Goal: Task Accomplishment & Management: Complete application form

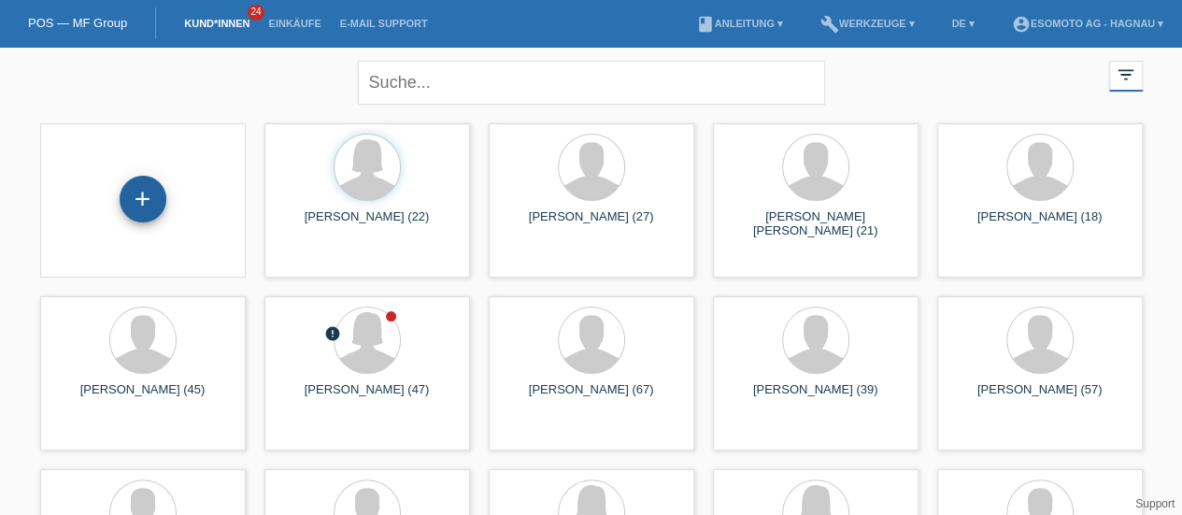
click at [121, 199] on div "+" at bounding box center [143, 199] width 45 height 32
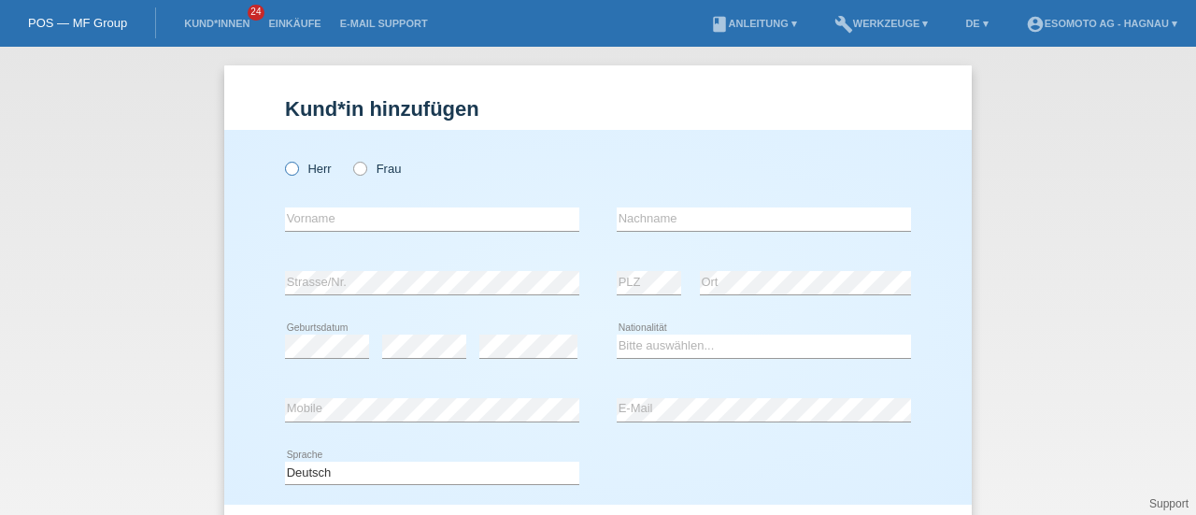
click at [293, 171] on label "Herr" at bounding box center [308, 169] width 47 height 14
click at [293, 171] on input "Herr" at bounding box center [291, 168] width 12 height 12
radio input "true"
click at [339, 214] on input "text" at bounding box center [432, 218] width 294 height 23
type input "Kemal"
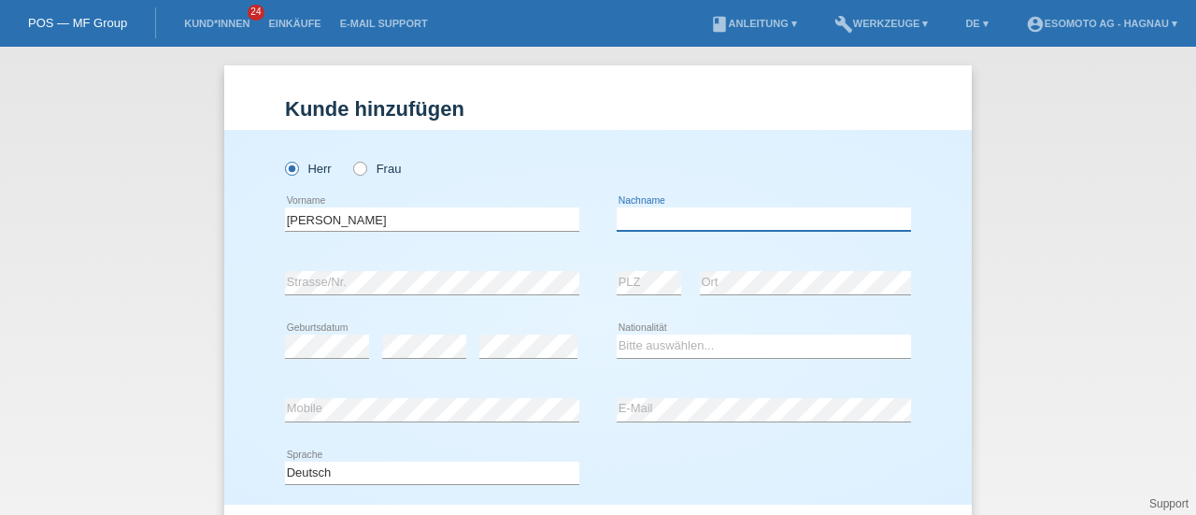
click at [628, 221] on input "text" at bounding box center [764, 218] width 294 height 23
type input "Sanil"
select select "CH"
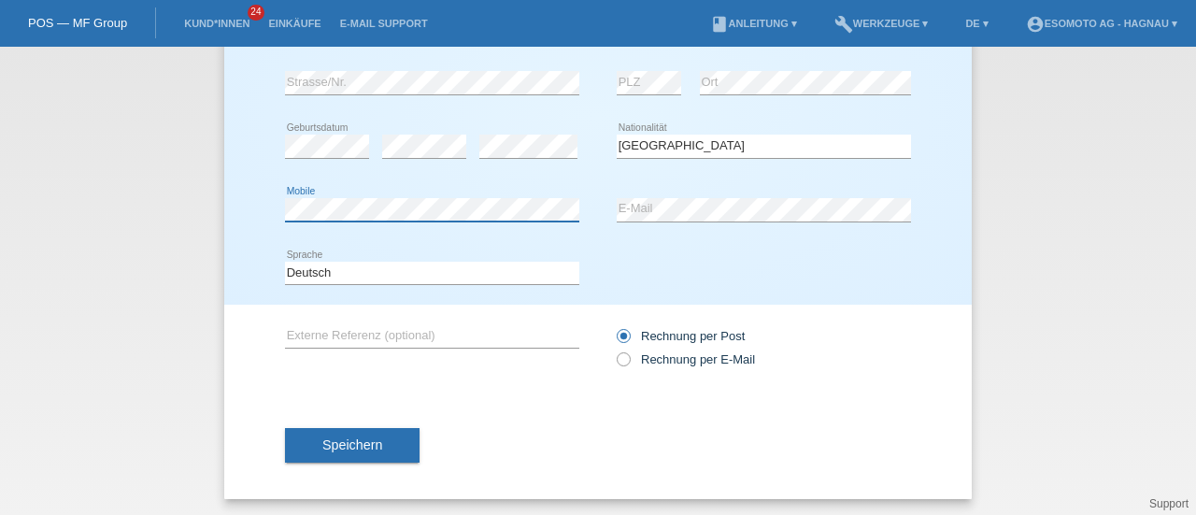
scroll to position [202, 0]
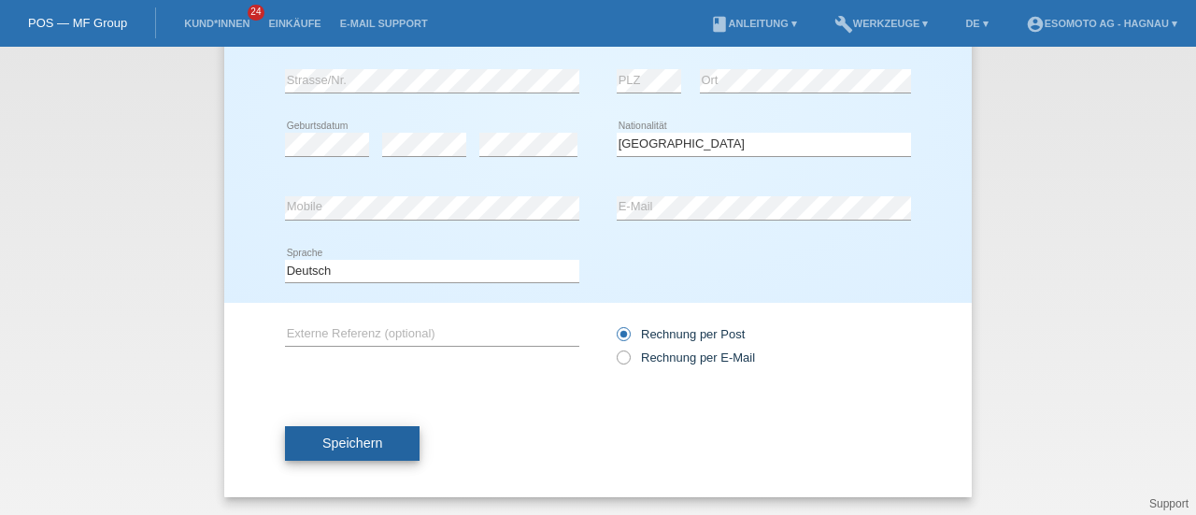
click at [383, 442] on button "Speichern" at bounding box center [352, 444] width 135 height 36
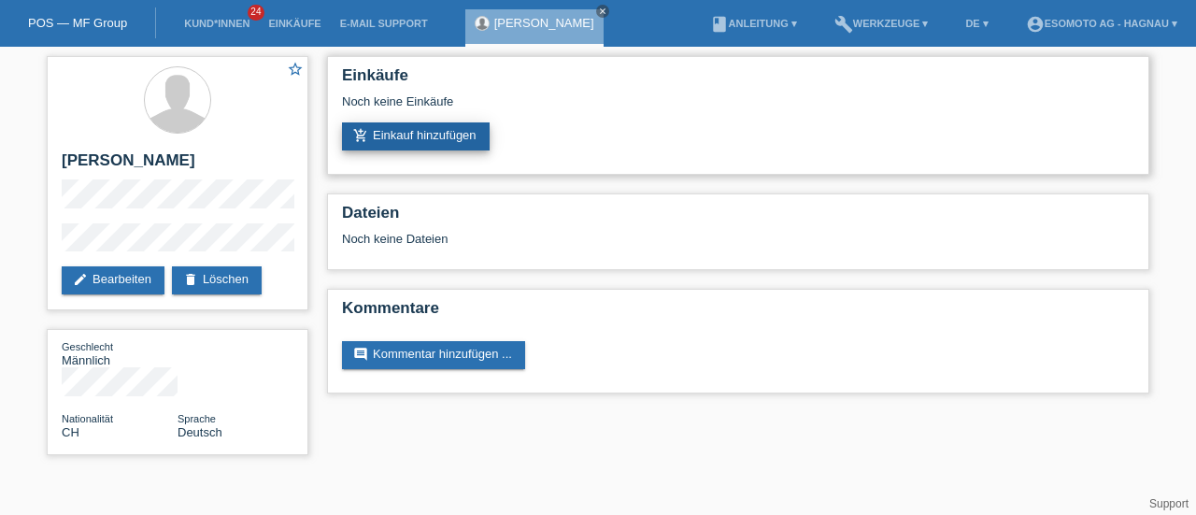
click at [411, 147] on link "add_shopping_cart Einkauf hinzufügen" at bounding box center [416, 136] width 148 height 28
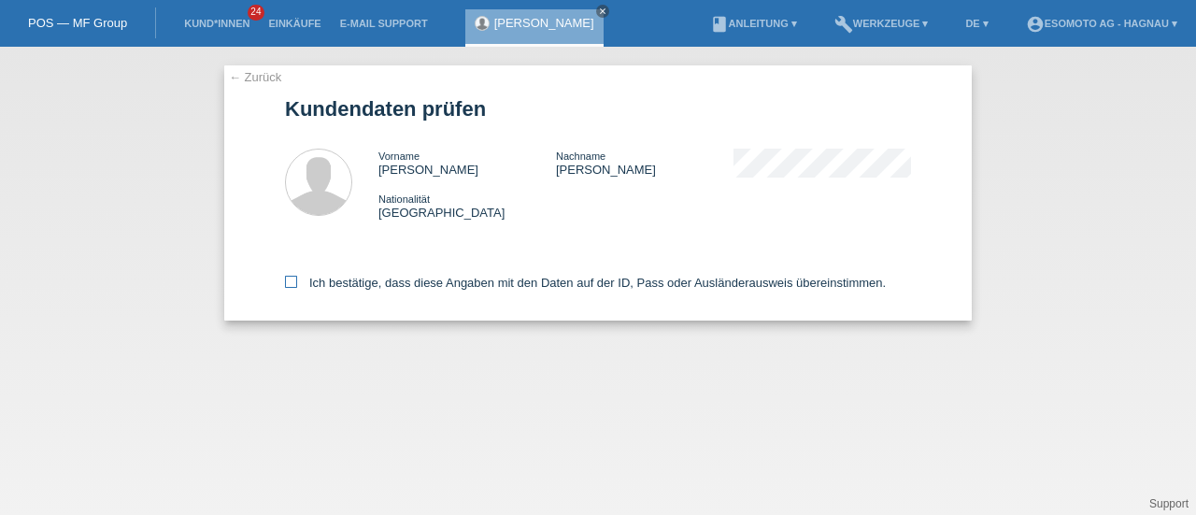
click at [293, 285] on icon at bounding box center [291, 282] width 12 height 12
click at [293, 285] on input "Ich bestätige, dass diese Angaben mit den Daten auf der ID, Pass oder Ausländer…" at bounding box center [291, 282] width 12 height 12
checkbox input "true"
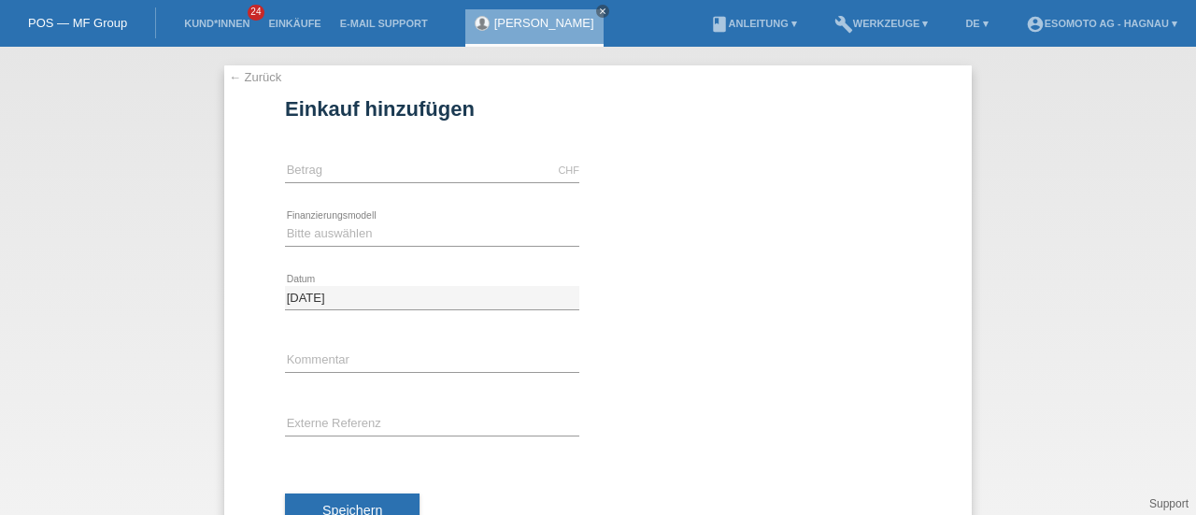
click at [384, 182] on icon at bounding box center [432, 182] width 294 height 1
click at [378, 179] on input "text" at bounding box center [432, 170] width 294 height 23
type input "2690.00"
click at [352, 236] on select "Bitte auswählen Fixe Raten Kauf auf Rechnung mit Teilzahlungsoption" at bounding box center [432, 233] width 294 height 22
select select "69"
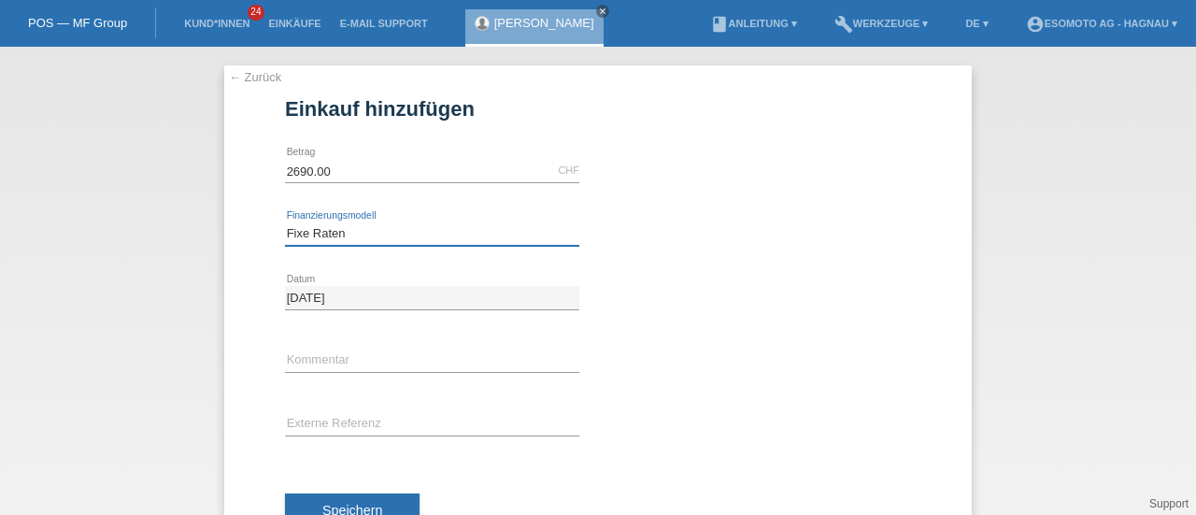
click at [285, 222] on select "Bitte auswählen Fixe Raten Kauf auf Rechnung mit Teilzahlungsoption" at bounding box center [432, 233] width 294 height 22
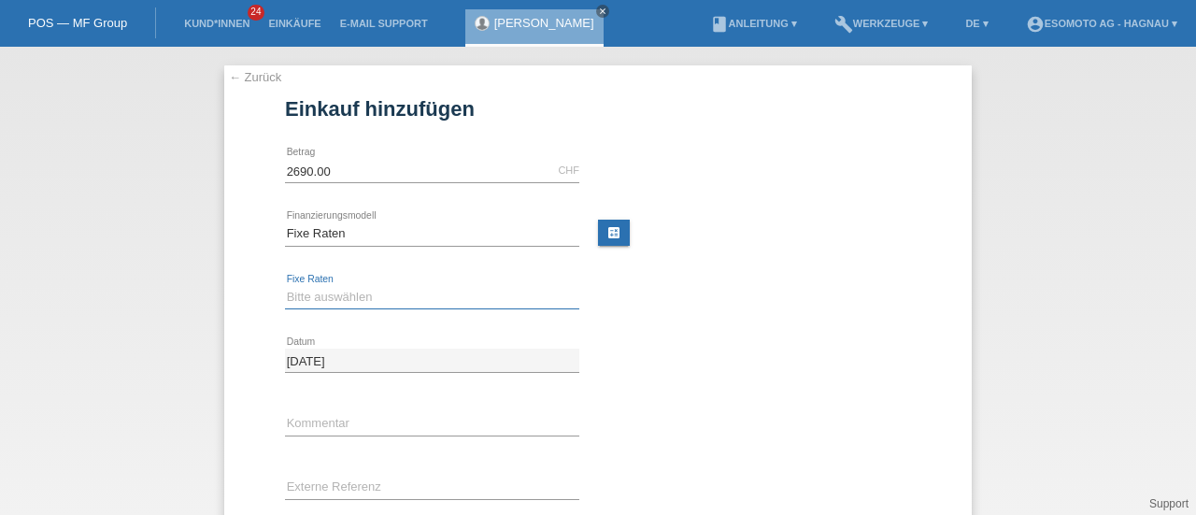
click at [329, 302] on select "Bitte auswählen 12 Raten 24 Raten 36 Raten 48 Raten" at bounding box center [432, 297] width 294 height 22
select select "139"
click at [285, 286] on select "Bitte auswählen 12 Raten 24 Raten 36 Raten 48 Raten" at bounding box center [432, 297] width 294 height 22
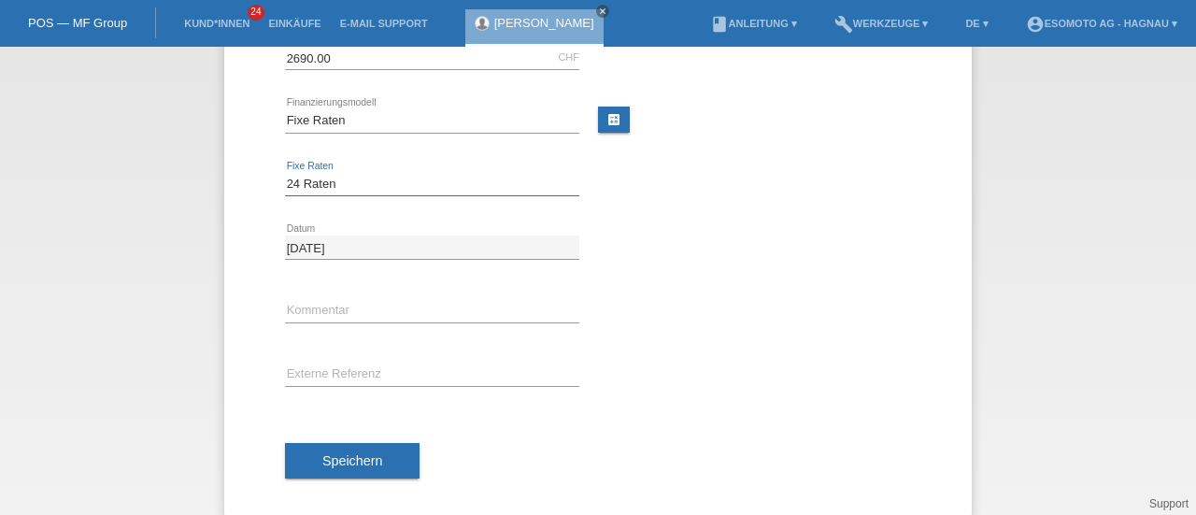
scroll to position [114, 0]
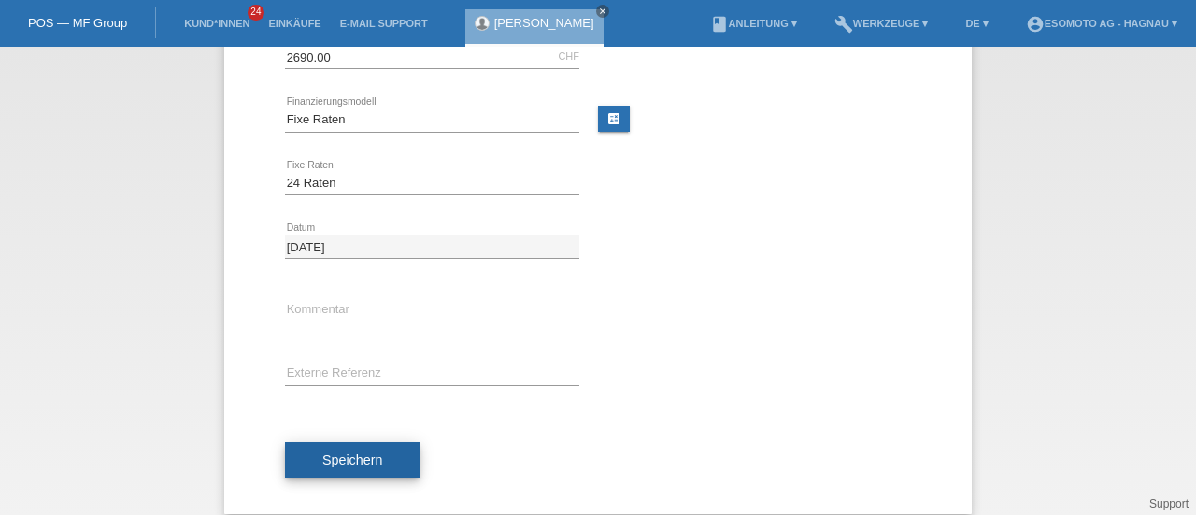
click at [357, 470] on button "Speichern" at bounding box center [352, 460] width 135 height 36
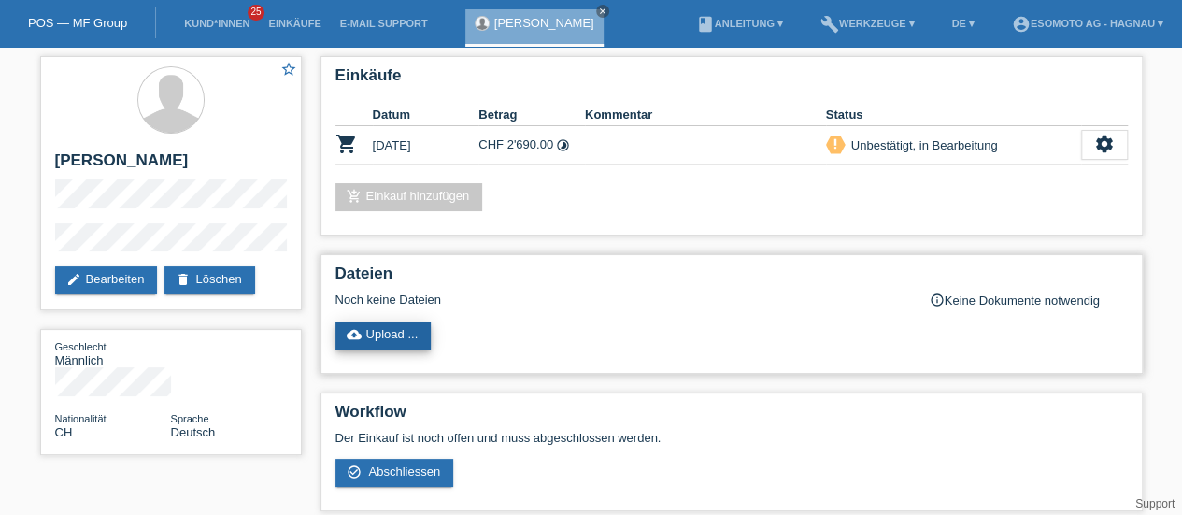
click at [417, 328] on link "cloud_upload Upload ..." at bounding box center [384, 335] width 96 height 28
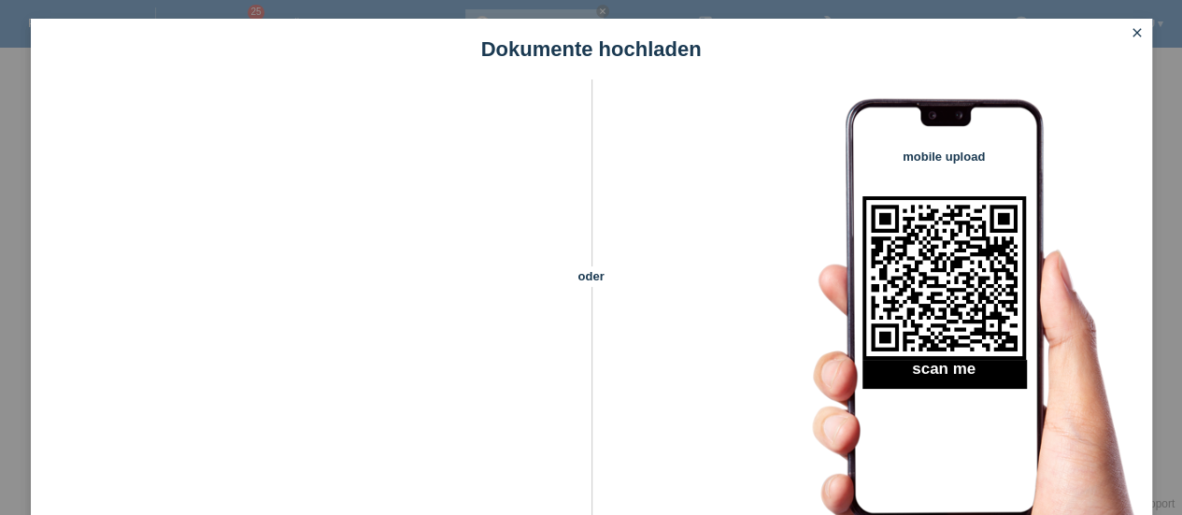
click at [1136, 28] on icon "close" at bounding box center [1137, 32] width 15 height 15
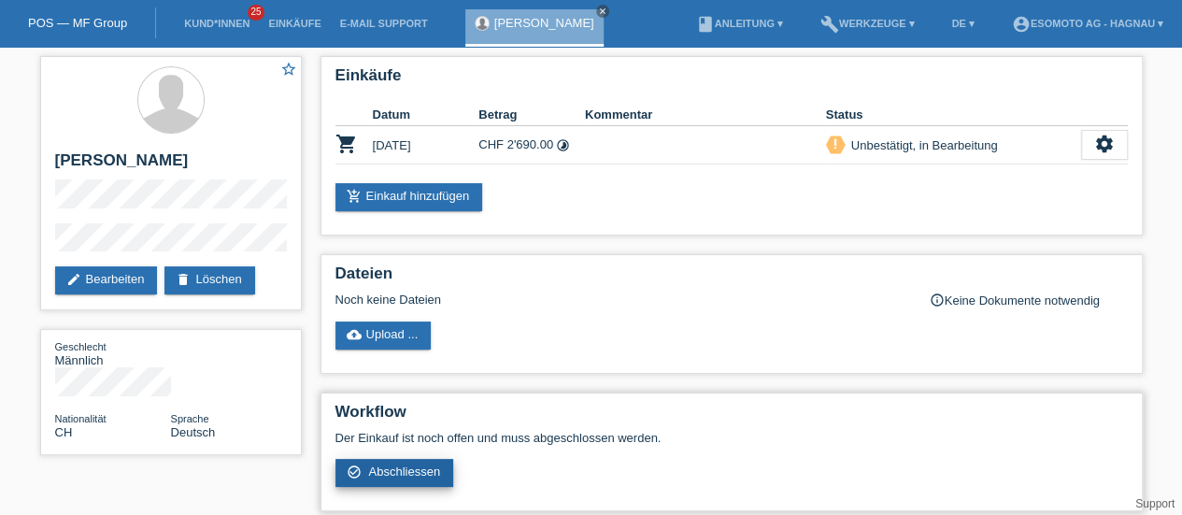
click at [434, 462] on link "check_circle_outline Abschliessen" at bounding box center [395, 473] width 119 height 28
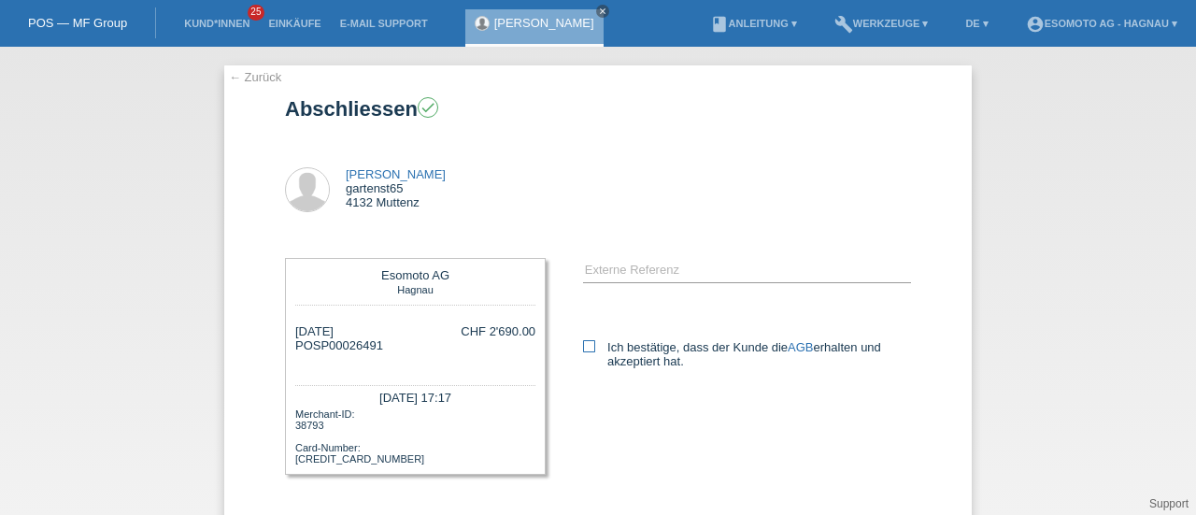
click at [584, 350] on icon at bounding box center [589, 346] width 12 height 12
click at [584, 350] on input "Ich bestätige, dass der Kunde die AGB erhalten und akzeptiert hat." at bounding box center [589, 346] width 12 height 12
checkbox input "true"
click at [643, 276] on input "text" at bounding box center [747, 270] width 328 height 23
click at [263, 70] on link "← Zurück" at bounding box center [255, 77] width 52 height 14
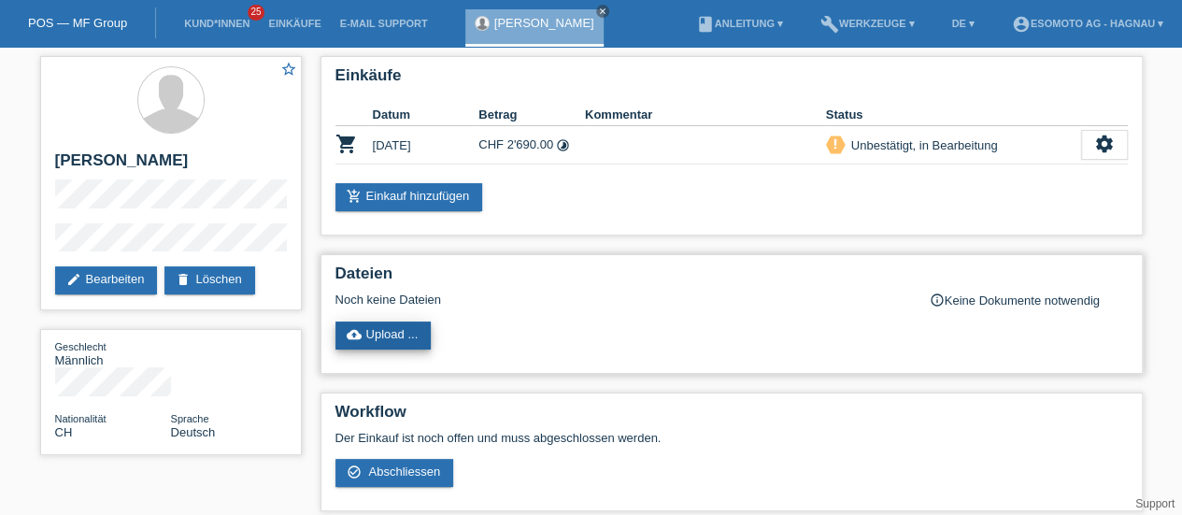
click at [393, 331] on link "cloud_upload Upload ..." at bounding box center [384, 335] width 96 height 28
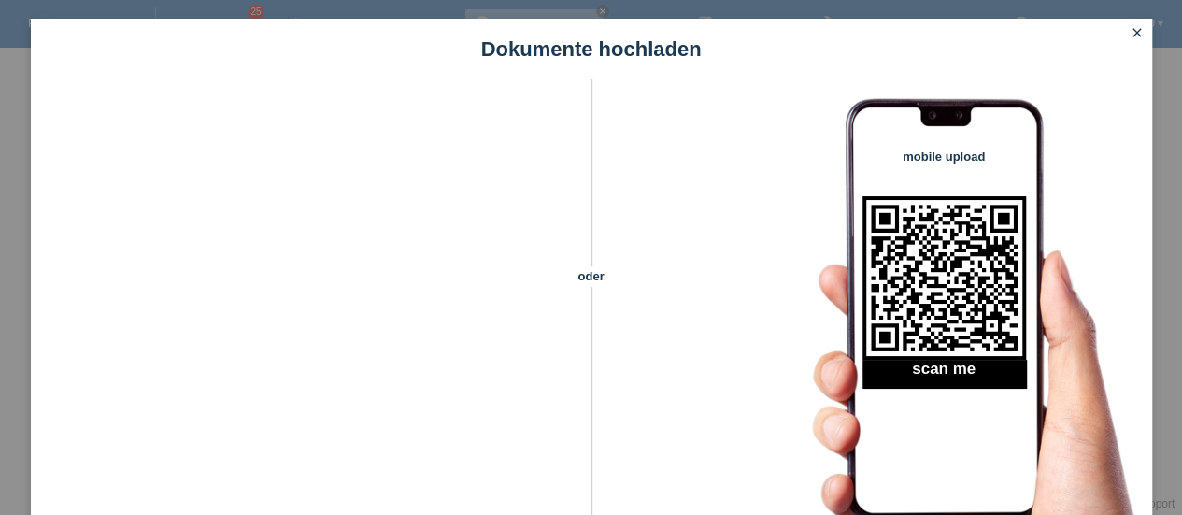
click at [1137, 31] on icon "close" at bounding box center [1137, 32] width 15 height 15
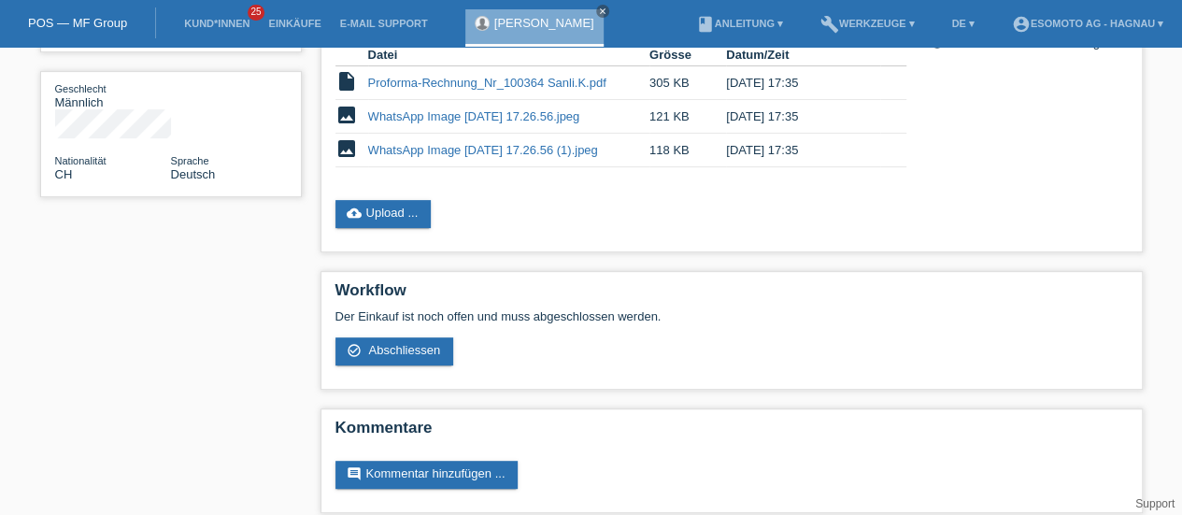
scroll to position [265, 0]
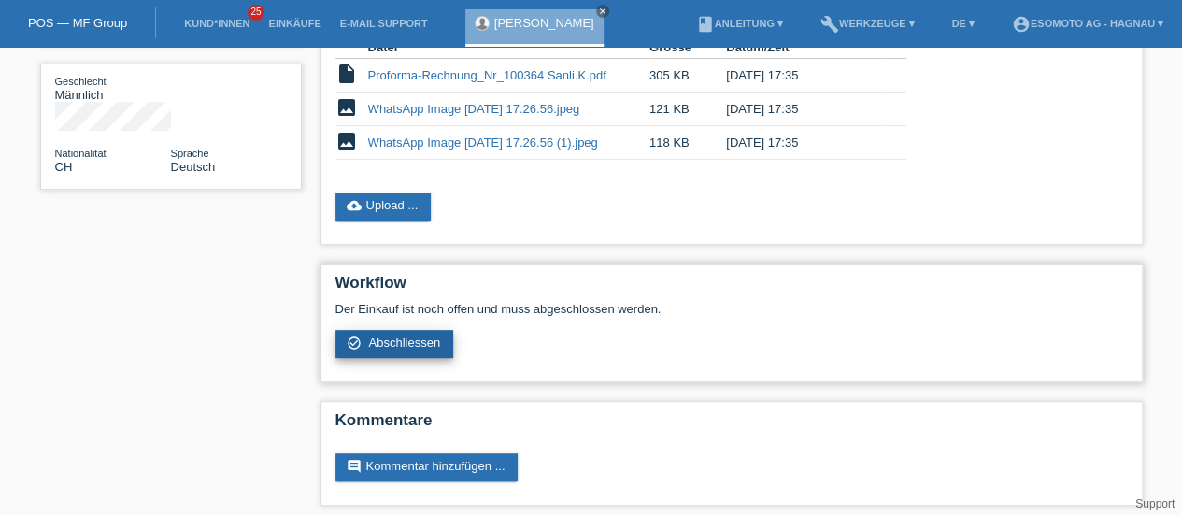
click at [411, 336] on span "Abschliessen" at bounding box center [404, 343] width 72 height 14
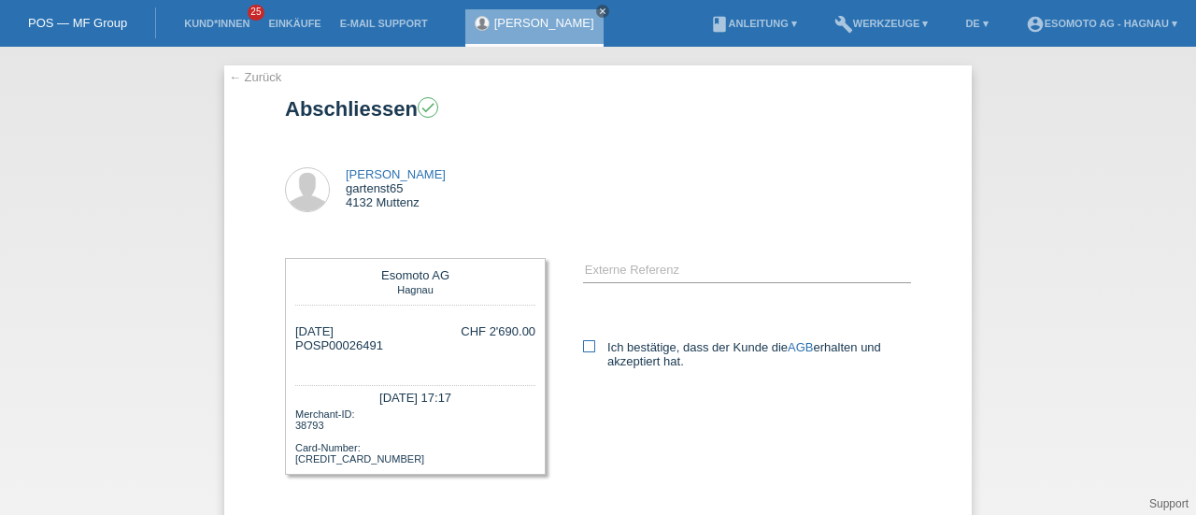
click at [585, 345] on icon at bounding box center [589, 346] width 12 height 12
click at [585, 345] on input "Ich bestätige, dass der Kunde die AGB erhalten und akzeptiert hat." at bounding box center [589, 346] width 12 height 12
checkbox input "true"
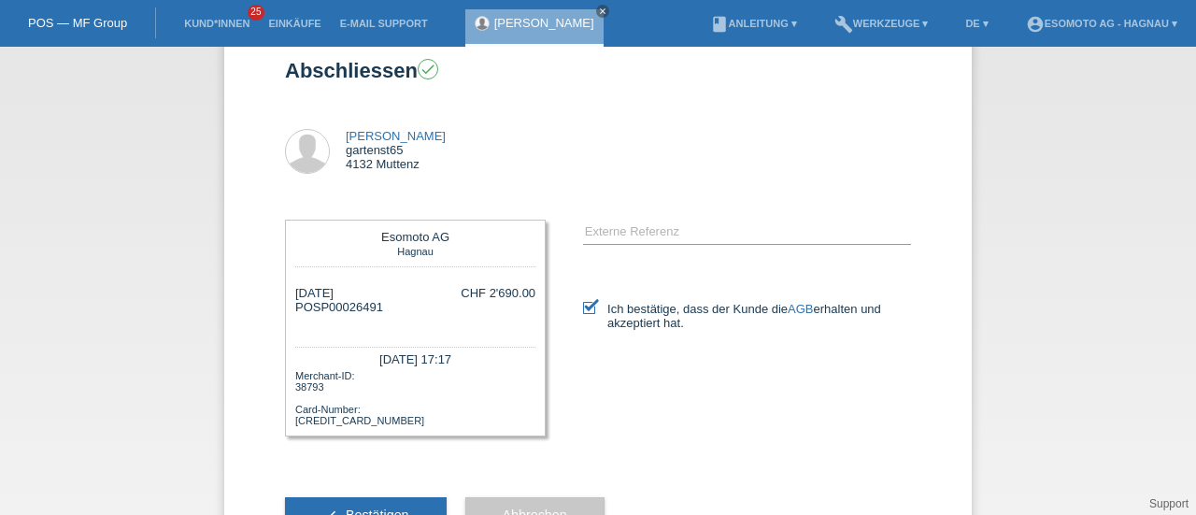
scroll to position [114, 0]
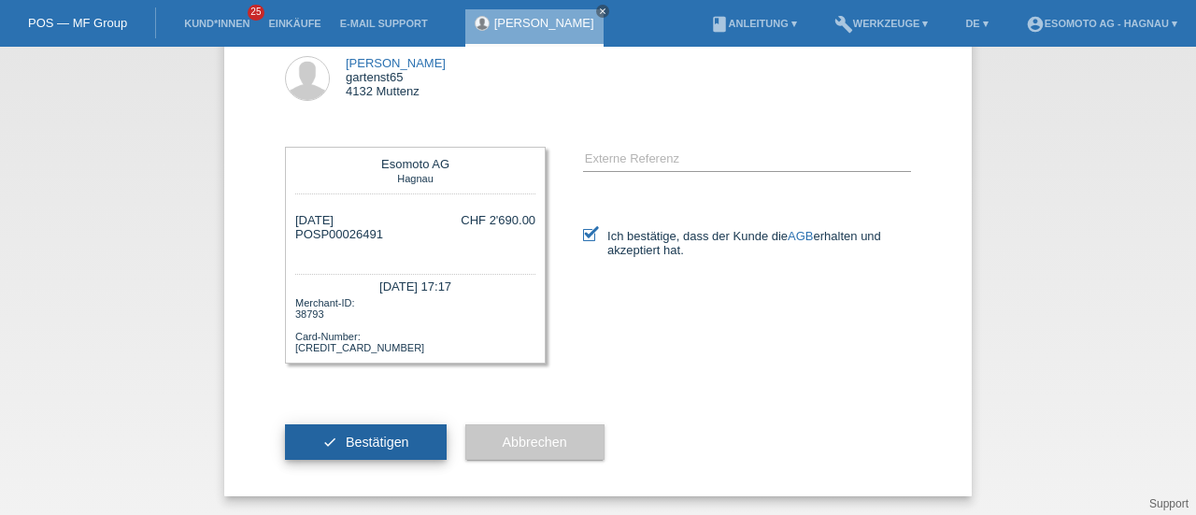
click at [393, 431] on button "check Bestätigen" at bounding box center [366, 442] width 162 height 36
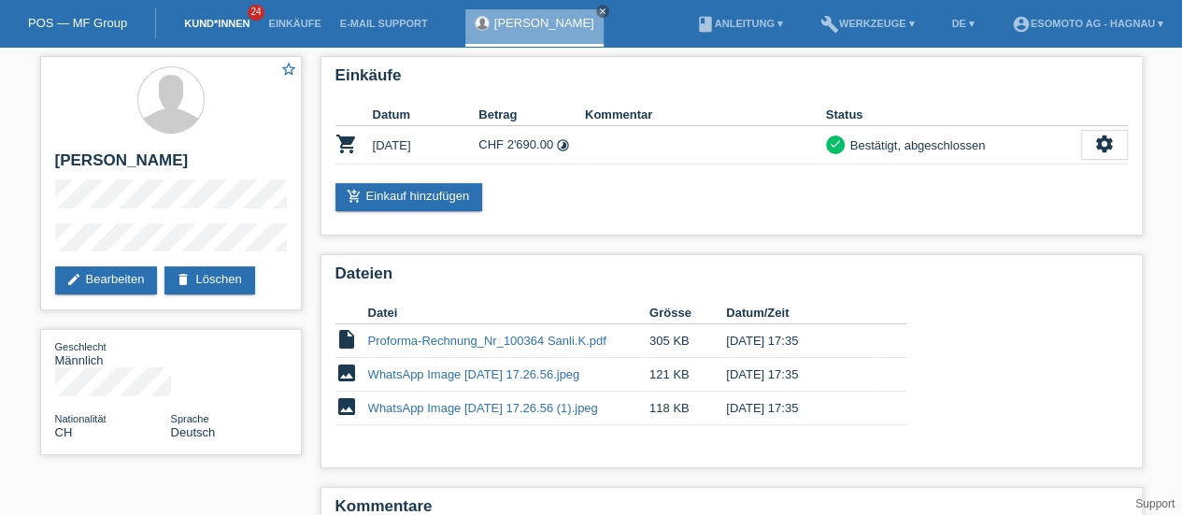
click at [204, 26] on link "Kund*innen" at bounding box center [217, 23] width 84 height 11
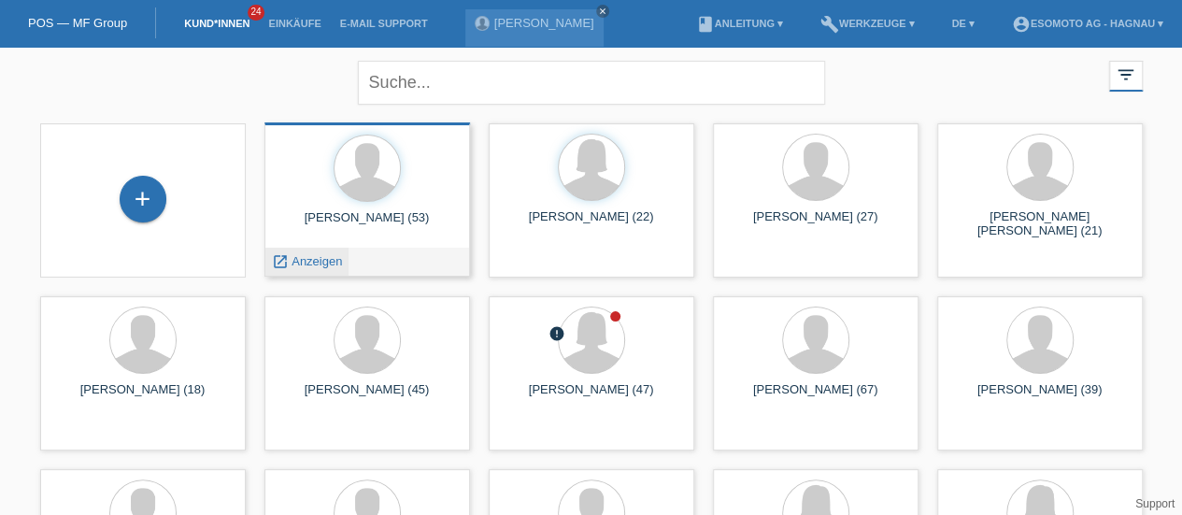
click at [307, 258] on span "Anzeigen" at bounding box center [317, 261] width 50 height 14
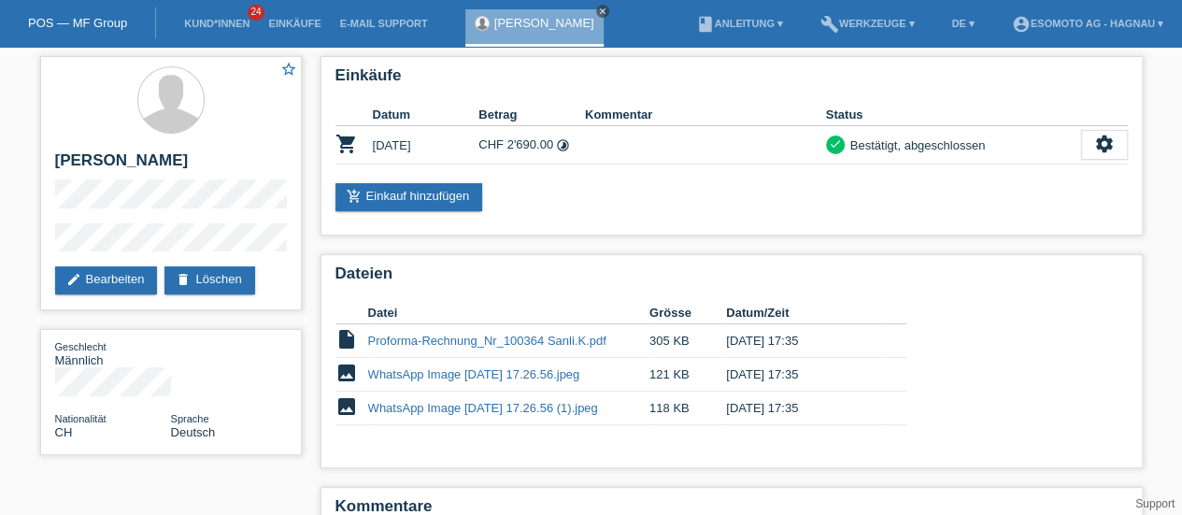
click at [598, 12] on icon "close" at bounding box center [602, 11] width 9 height 9
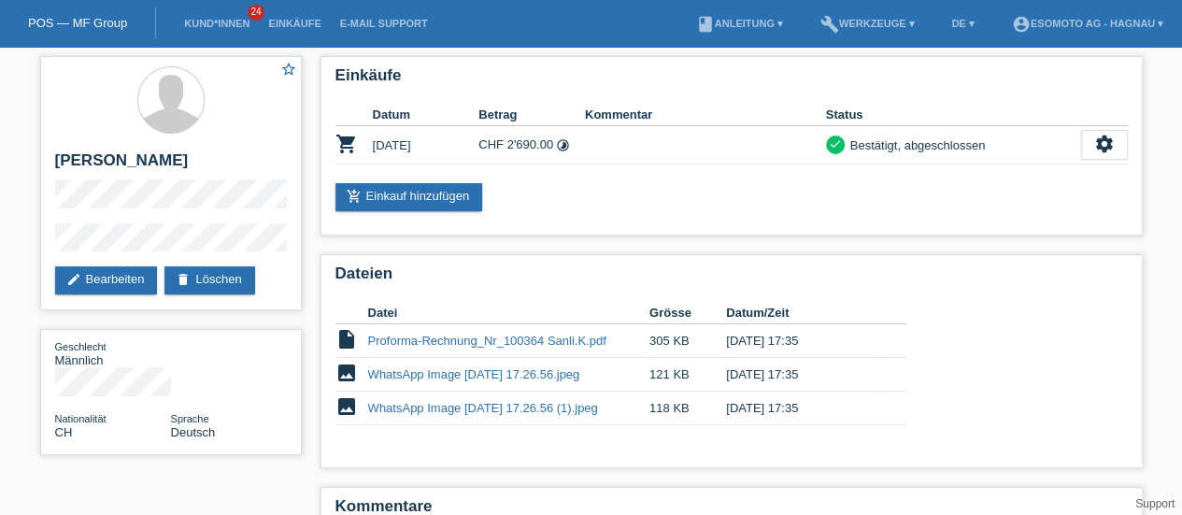
click at [77, 14] on div "POS — MF Group" at bounding box center [78, 22] width 156 height 31
click at [62, 16] on link "POS — MF Group" at bounding box center [77, 23] width 99 height 14
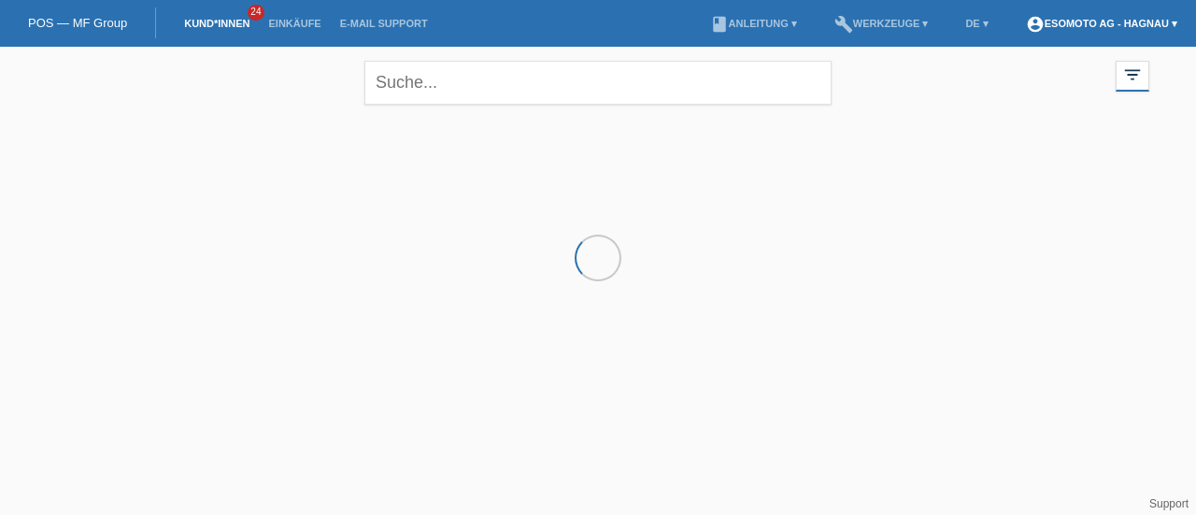
click at [1118, 27] on link "account_circle Esomoto AG - Hagnau ▾" at bounding box center [1102, 23] width 170 height 11
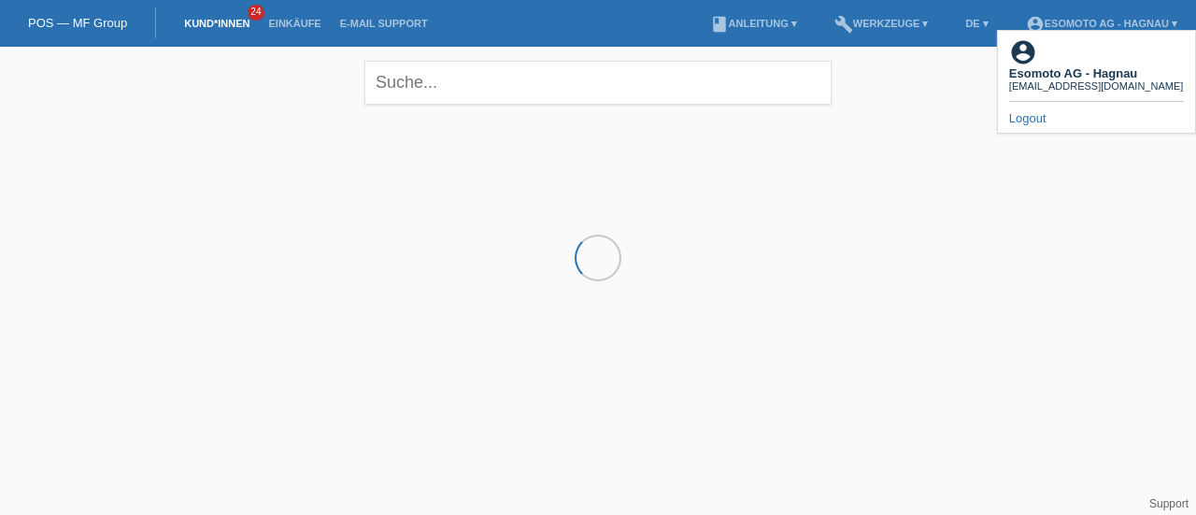
click at [1035, 111] on link "Logout" at bounding box center [1027, 118] width 37 height 14
